Goal: Task Accomplishment & Management: Complete application form

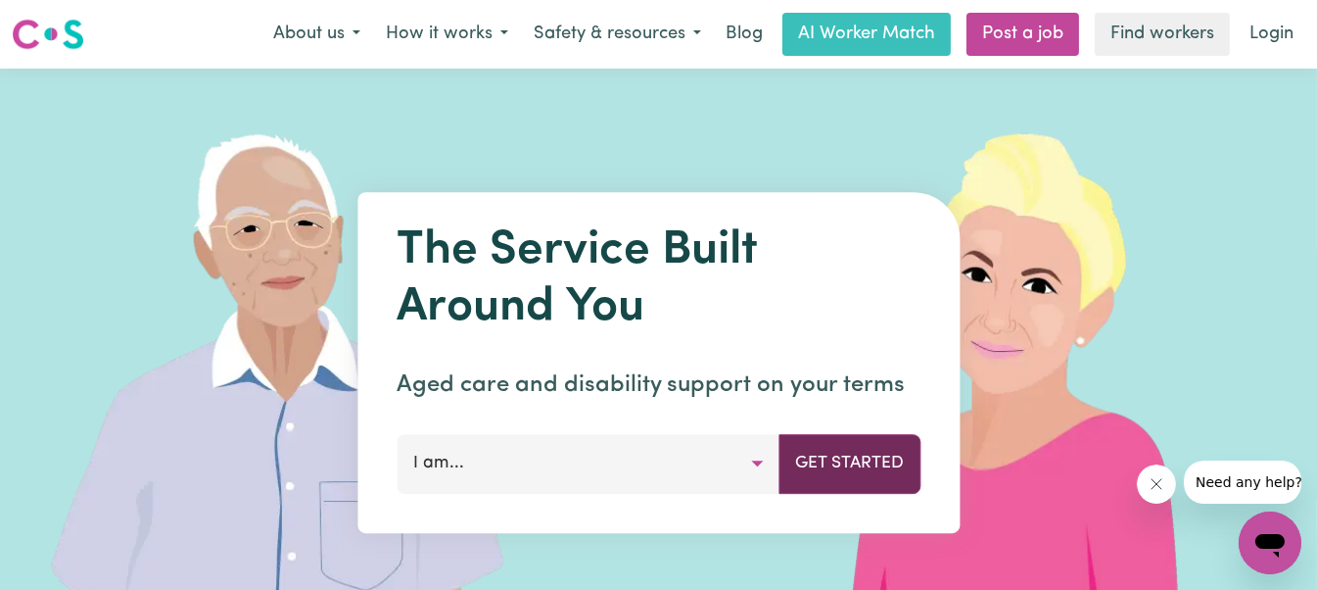
click at [827, 474] on button "Get Started" at bounding box center [850, 463] width 142 height 59
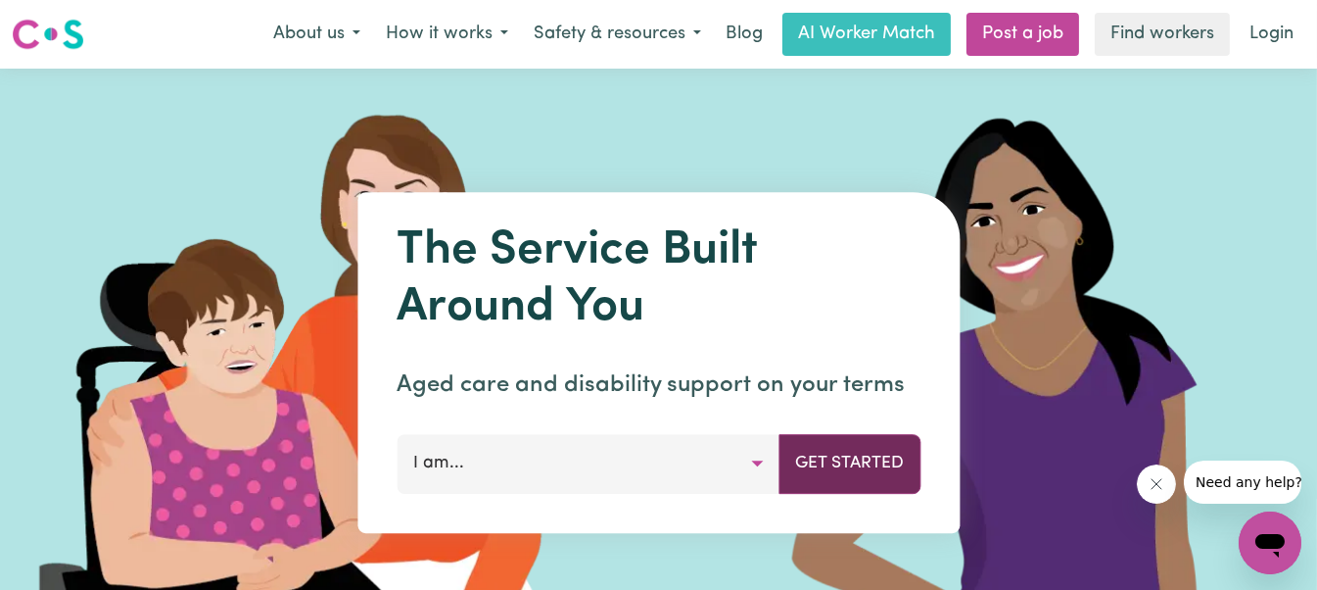
click at [838, 454] on button "Get Started" at bounding box center [850, 463] width 142 height 59
click at [832, 458] on button "Get Started" at bounding box center [850, 463] width 142 height 59
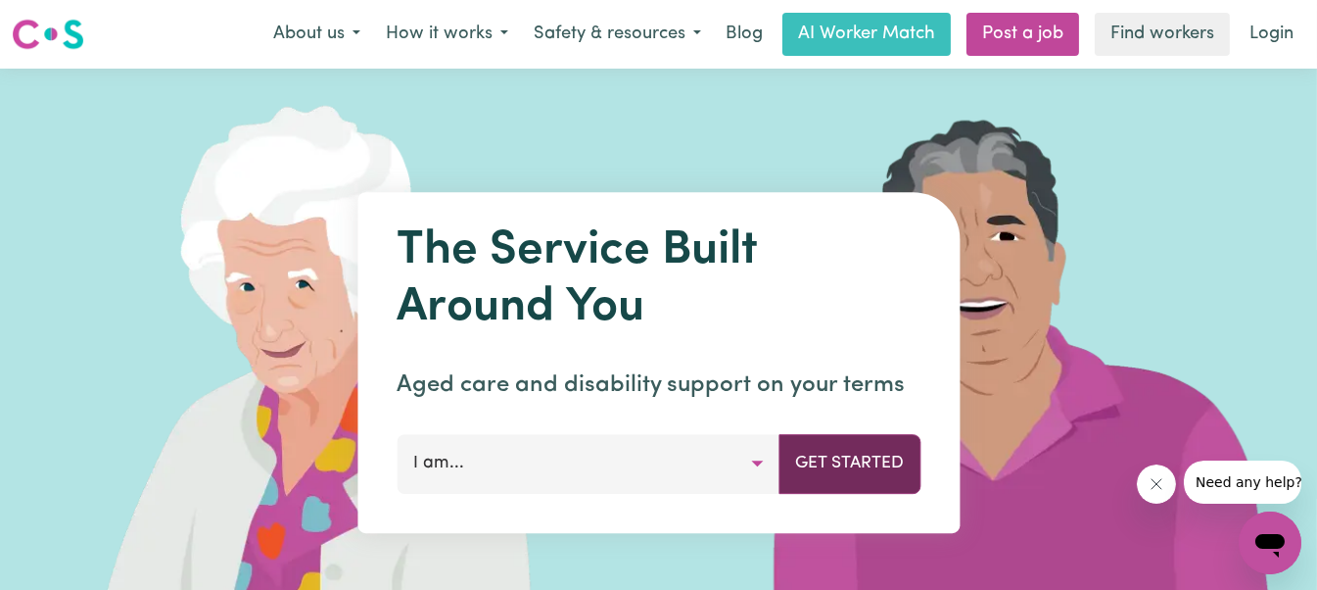
click at [832, 458] on button "Get Started" at bounding box center [850, 463] width 142 height 59
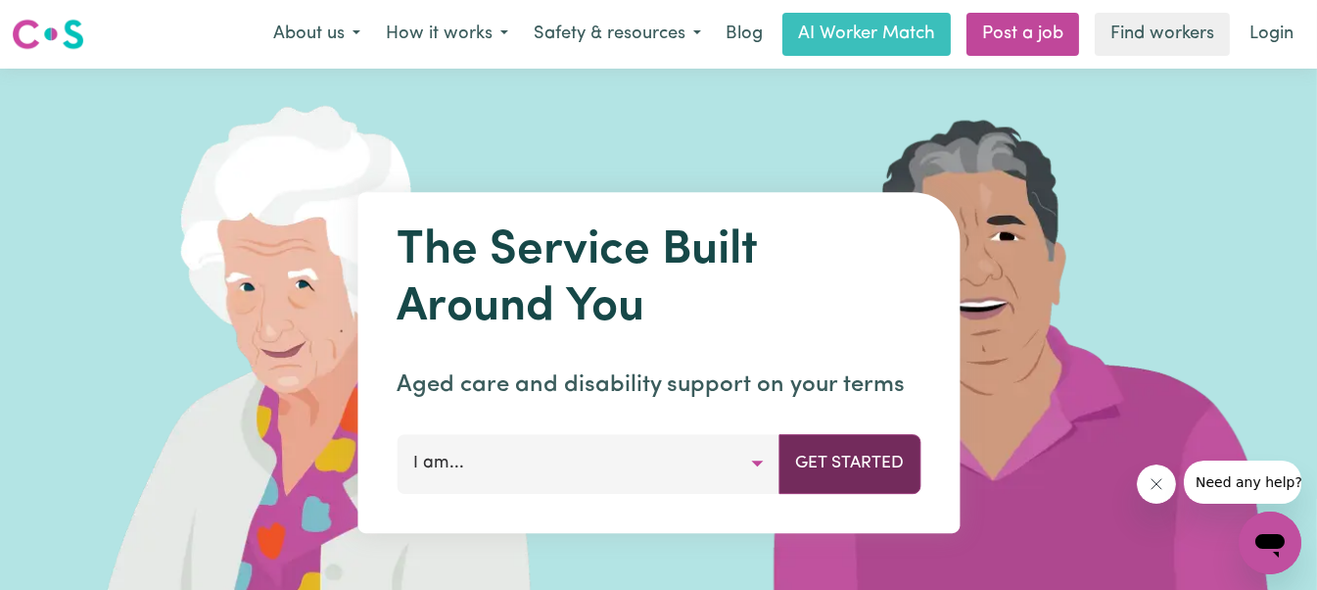
click at [832, 458] on button "Get Started" at bounding box center [850, 463] width 142 height 59
